Goal: Task Accomplishment & Management: Complete application form

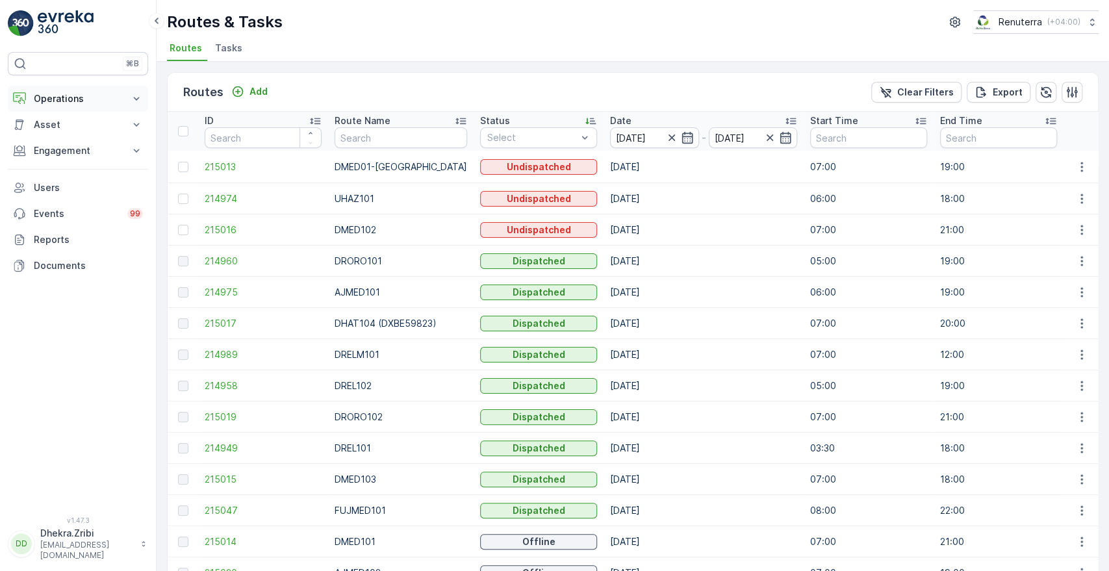
click at [85, 100] on p "Operations" at bounding box center [78, 98] width 88 height 13
click at [77, 134] on link "Planning" at bounding box center [88, 139] width 120 height 18
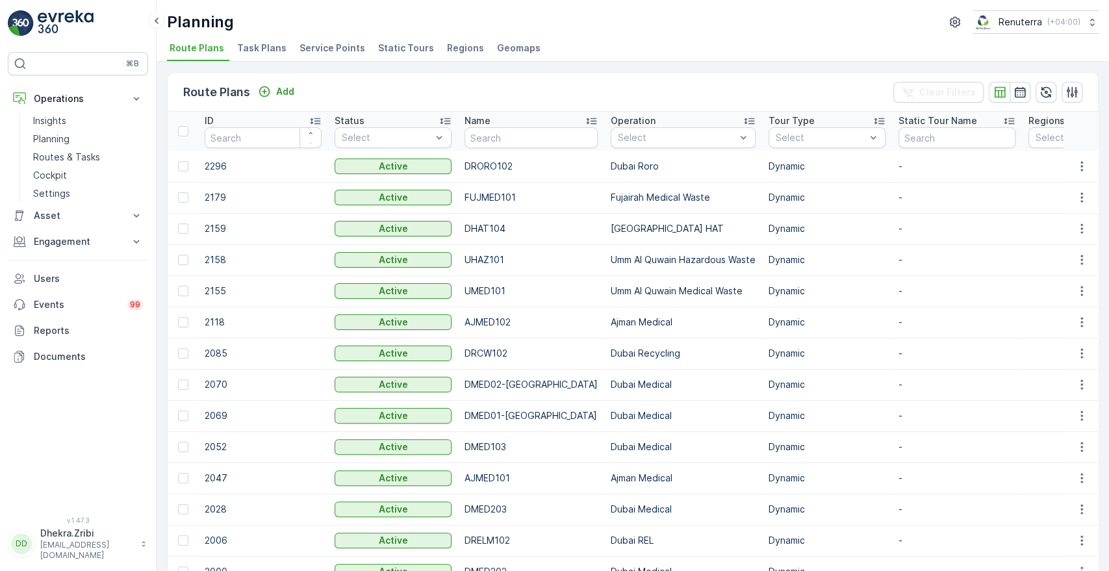
click at [321, 45] on span "Service Points" at bounding box center [332, 48] width 66 height 13
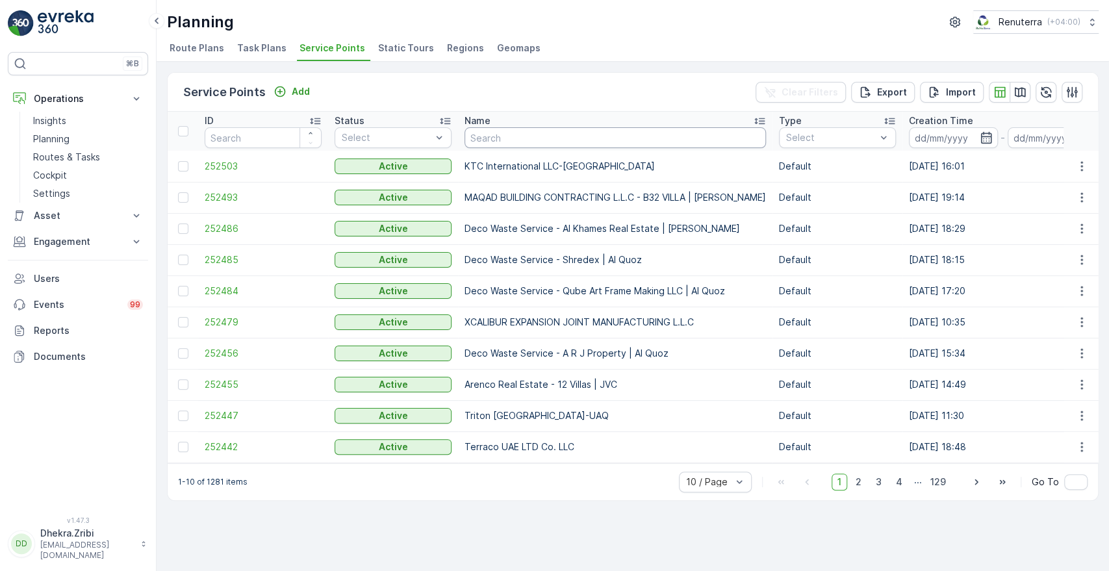
click at [489, 138] on input "text" at bounding box center [615, 137] width 301 height 21
type input "nep"
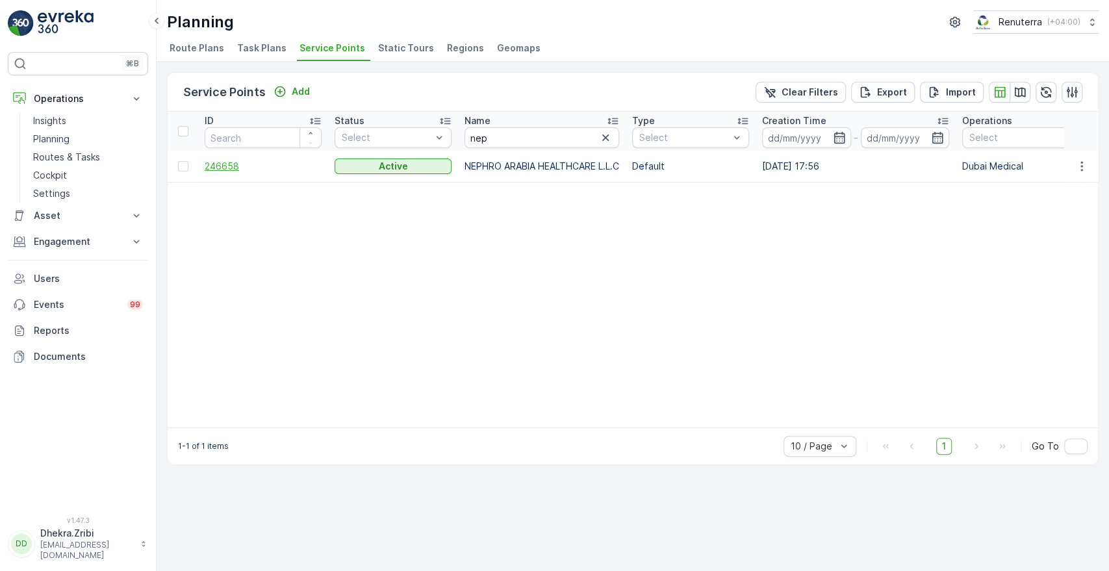
click at [225, 163] on span "246658" at bounding box center [263, 166] width 117 height 13
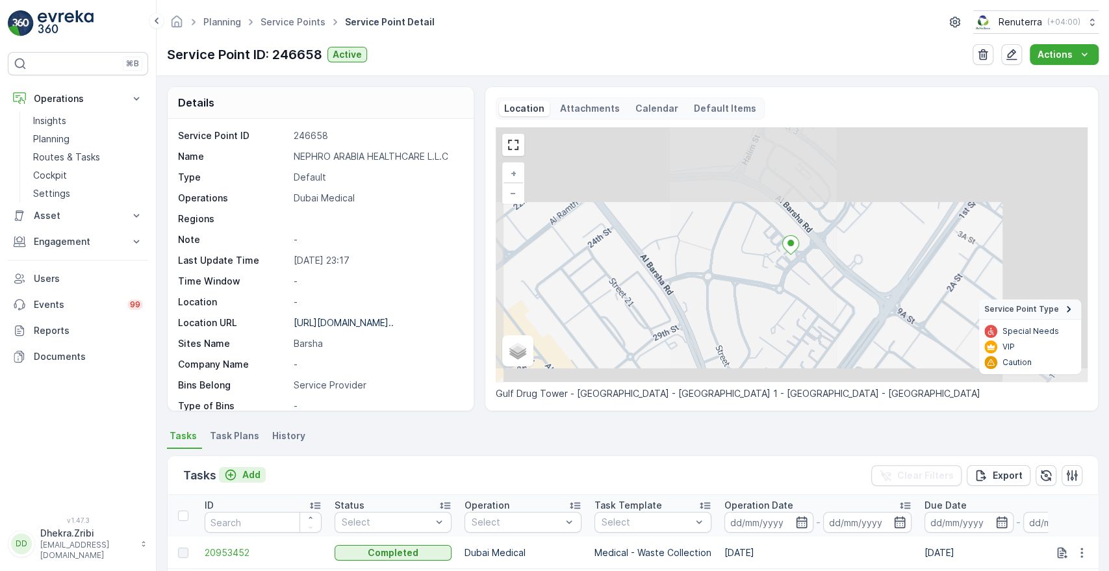
click at [251, 472] on p "Add" at bounding box center [251, 474] width 18 height 13
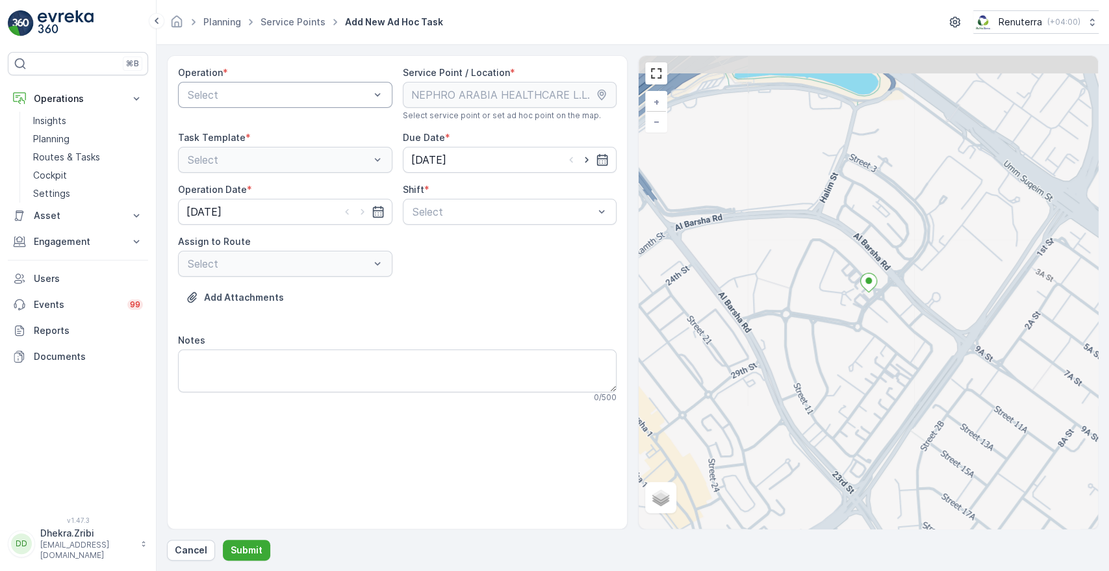
click at [331, 96] on div at bounding box center [278, 95] width 185 height 12
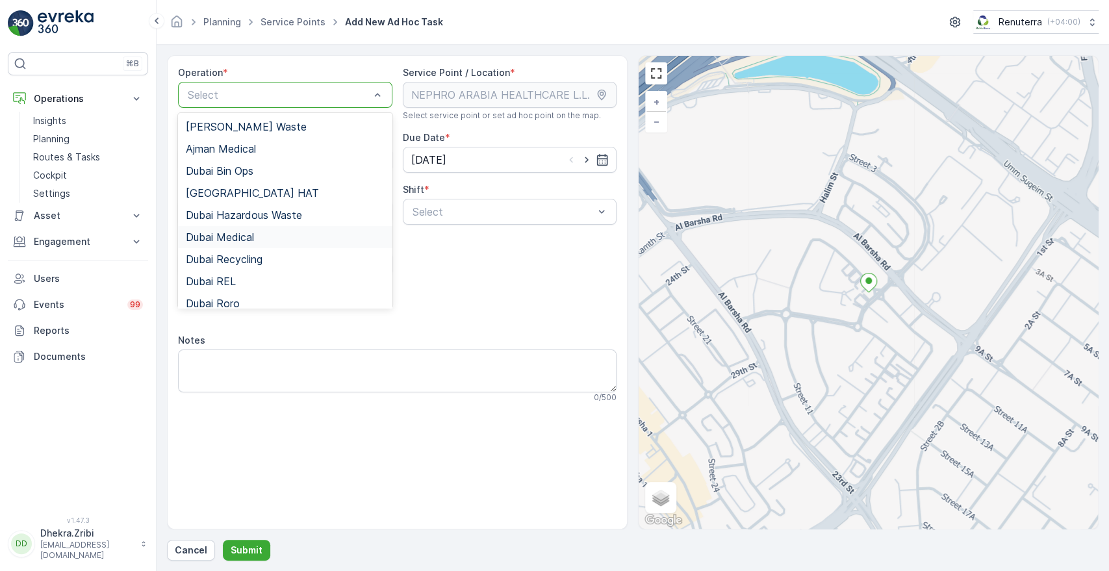
click at [259, 233] on div "Dubai Medical" at bounding box center [285, 237] width 199 height 12
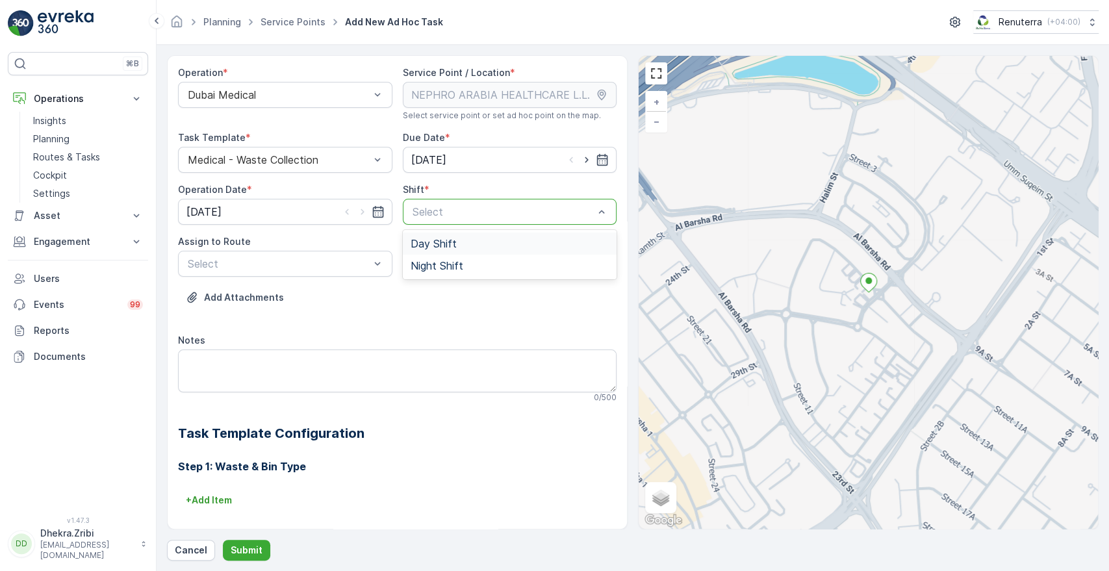
click at [473, 214] on div at bounding box center [503, 212] width 185 height 12
click at [442, 240] on span "Day Shift" at bounding box center [434, 244] width 46 height 12
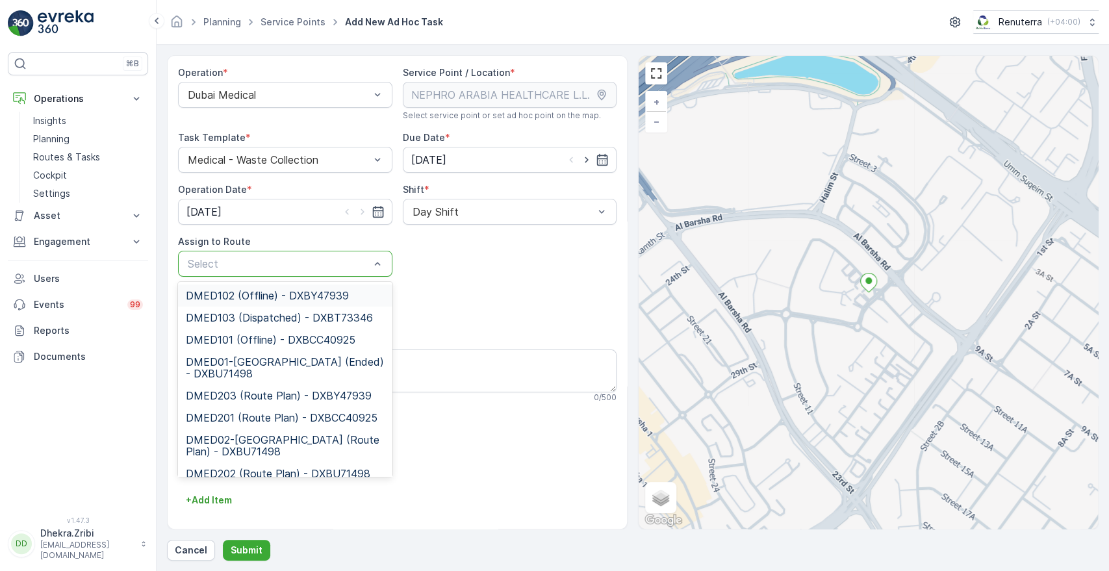
click at [329, 266] on div at bounding box center [278, 264] width 185 height 12
click at [229, 358] on span "DMED01-[GEOGRAPHIC_DATA] (Ended) - DXBU71498" at bounding box center [285, 367] width 199 height 23
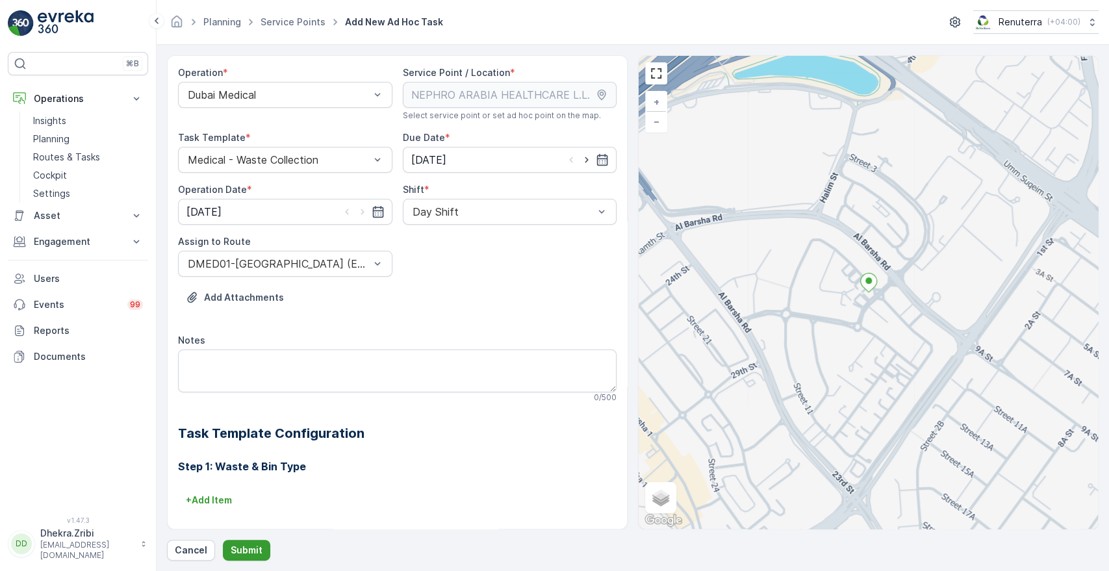
click at [240, 554] on p "Submit" at bounding box center [247, 550] width 32 height 13
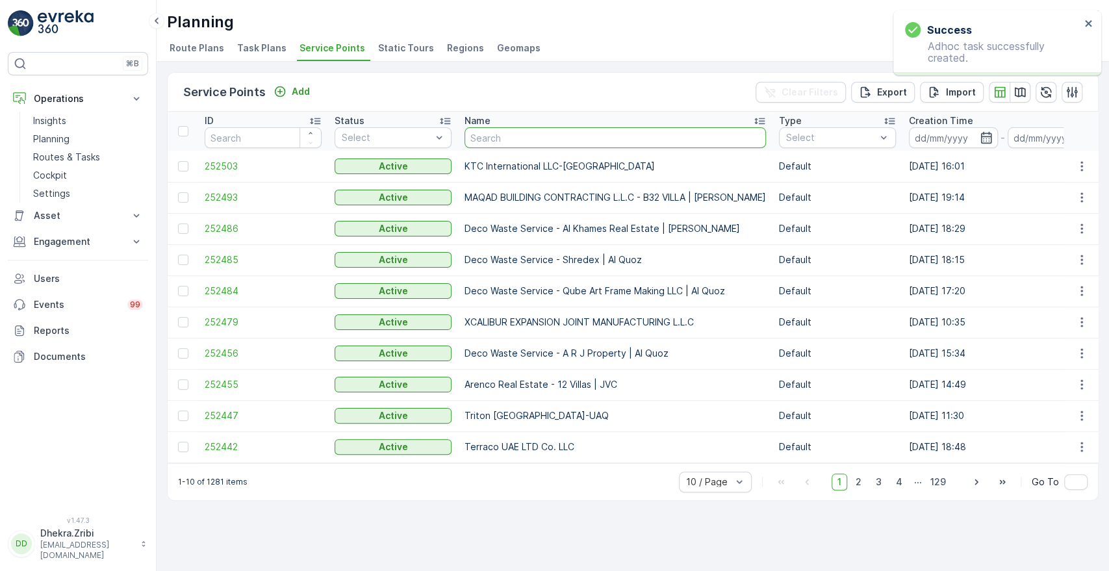
click at [499, 143] on input "text" at bounding box center [615, 137] width 301 height 21
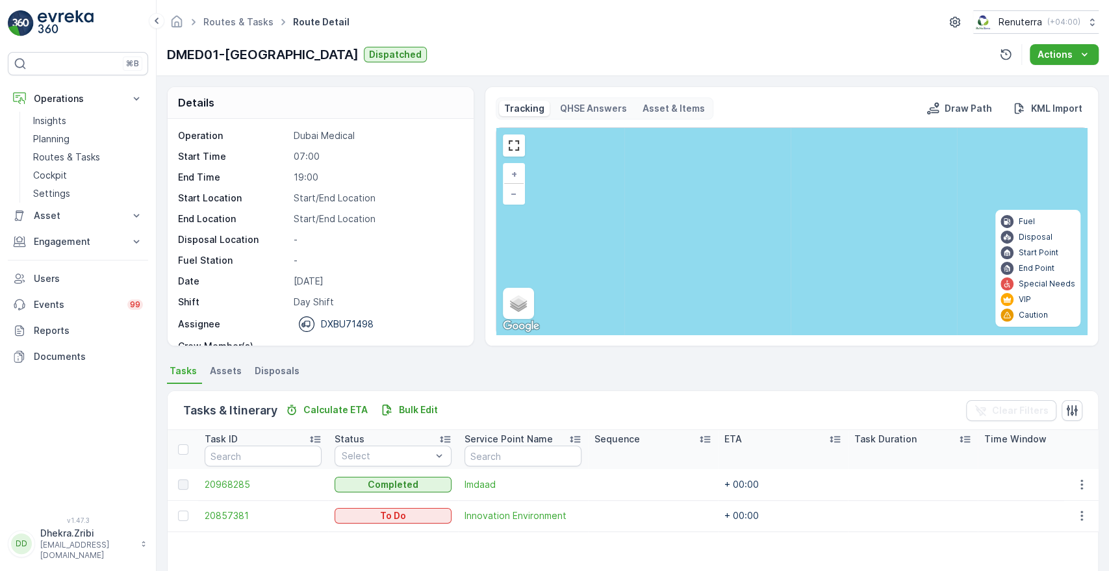
scroll to position [95, 0]
